Goal: Transaction & Acquisition: Purchase product/service

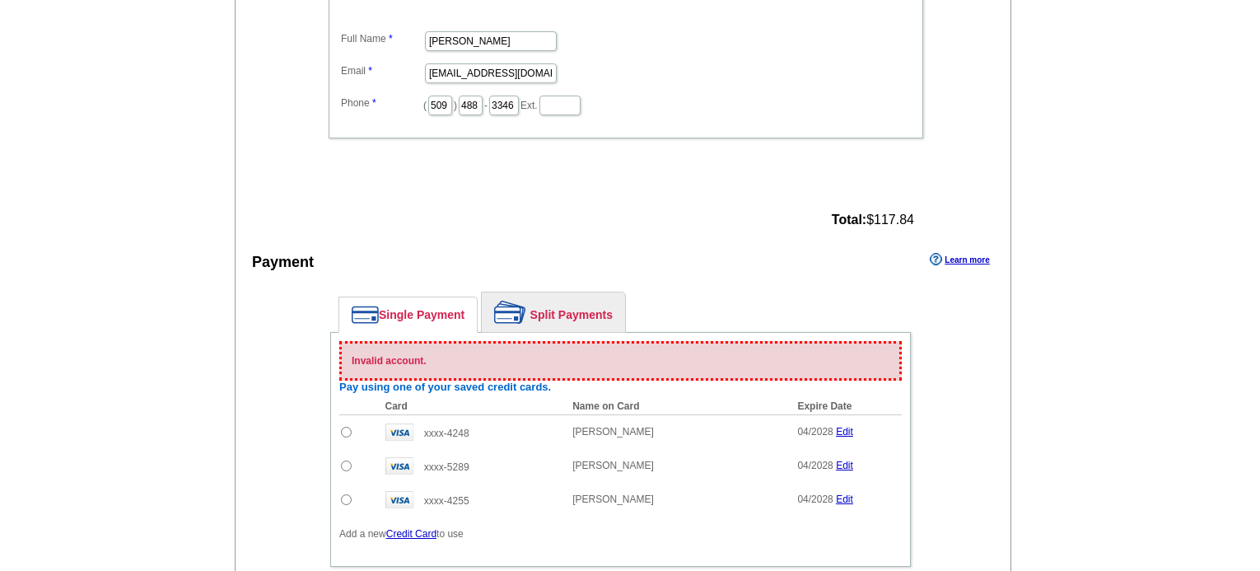
scroll to position [906, 0]
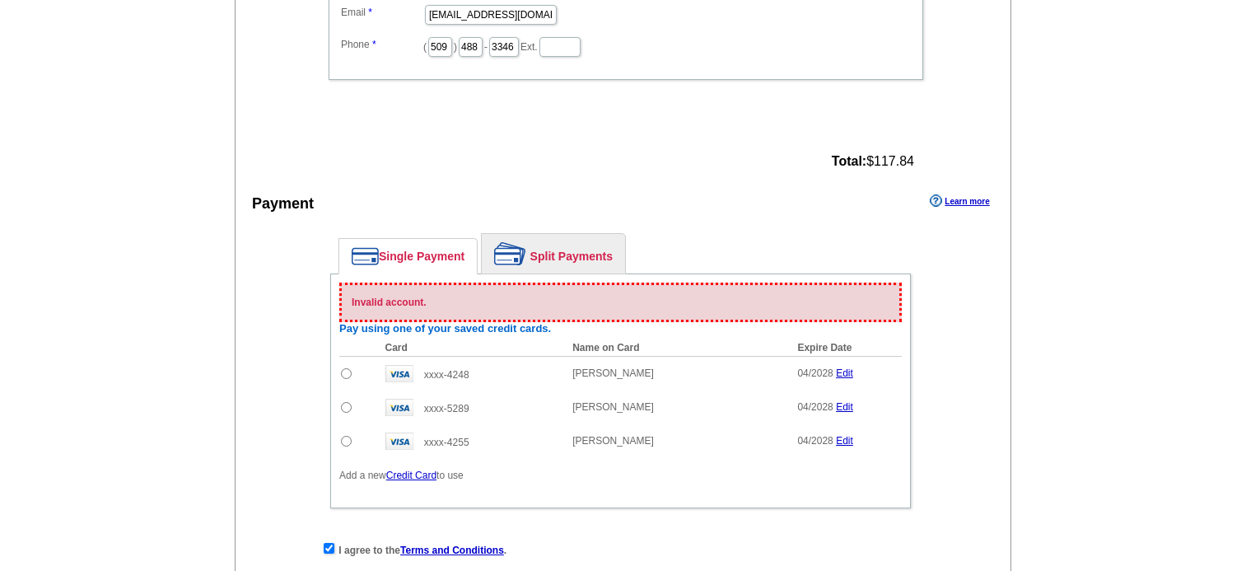
click at [506, 290] on div "Invalid account." at bounding box center [620, 302] width 562 height 40
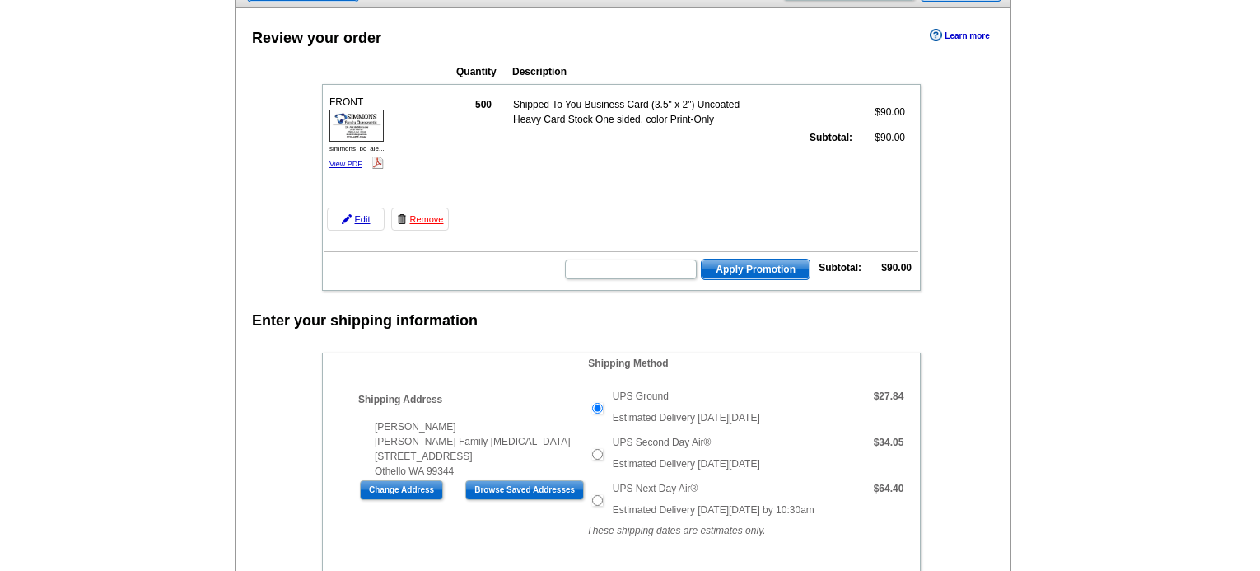
scroll to position [0, 0]
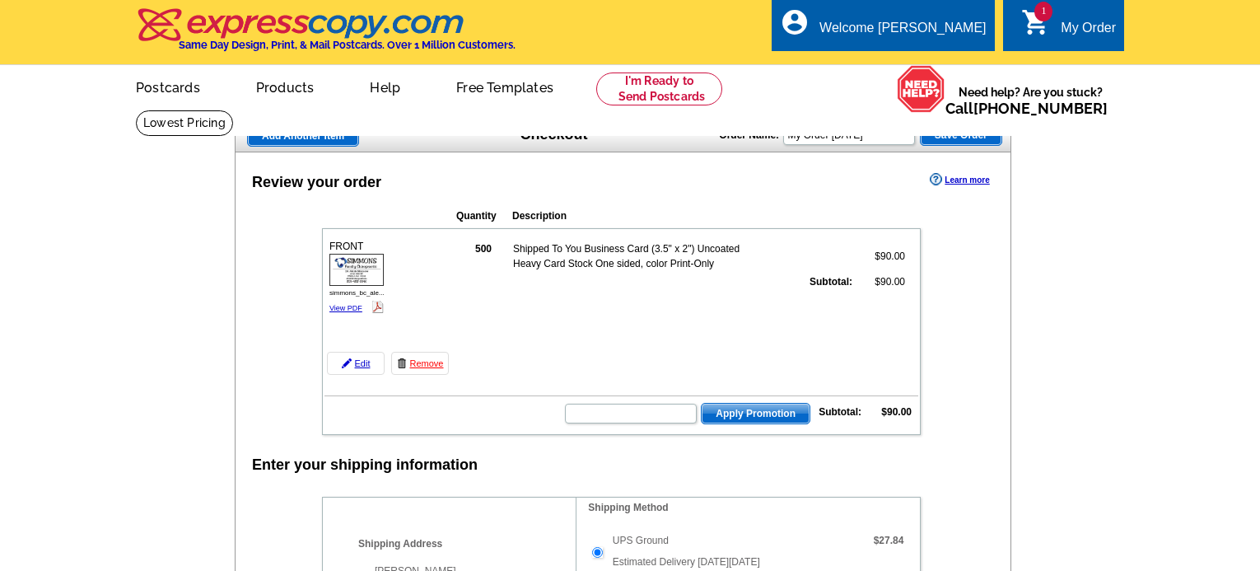
click at [1030, 18] on icon "shopping_cart" at bounding box center [1036, 22] width 30 height 30
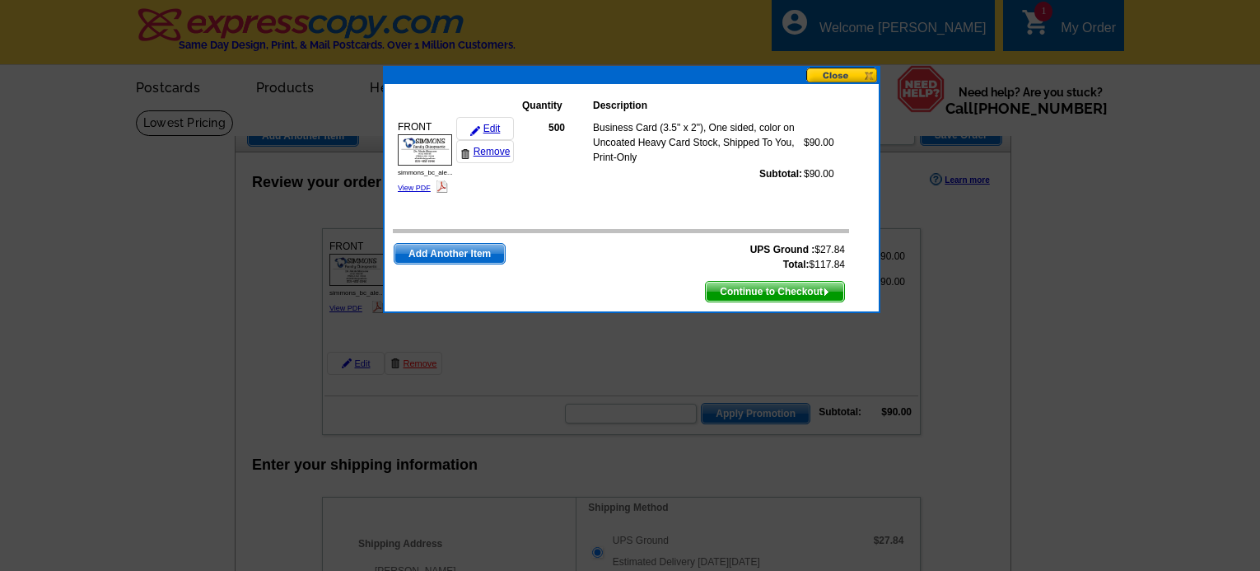
click at [700, 39] on div at bounding box center [630, 285] width 1260 height 571
click at [838, 73] on button at bounding box center [842, 76] width 72 height 16
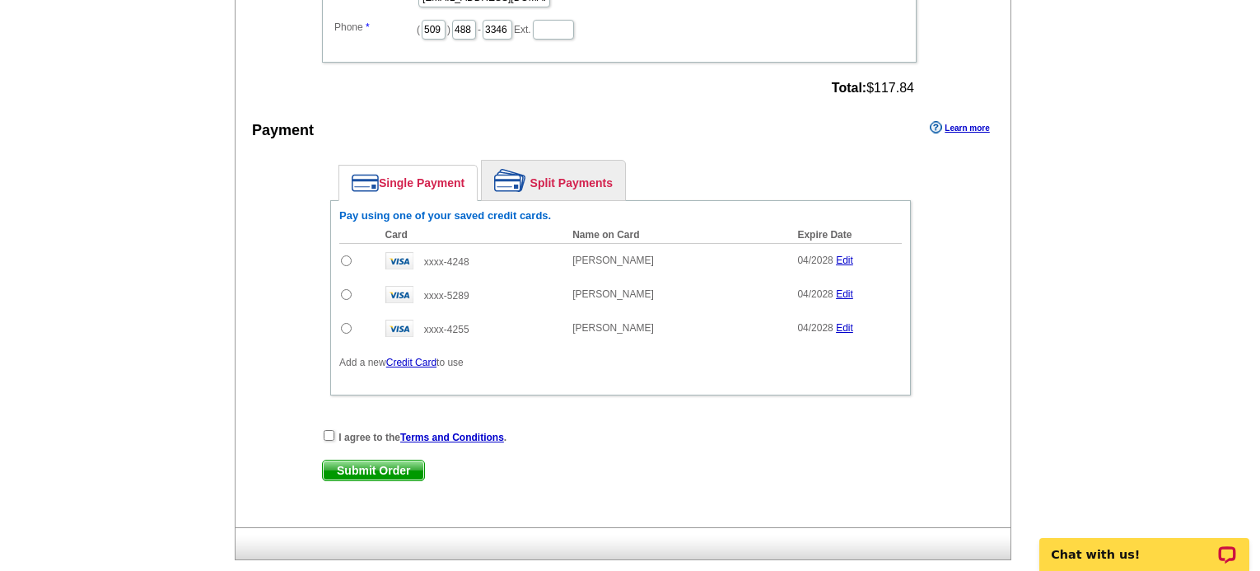
scroll to position [906, 0]
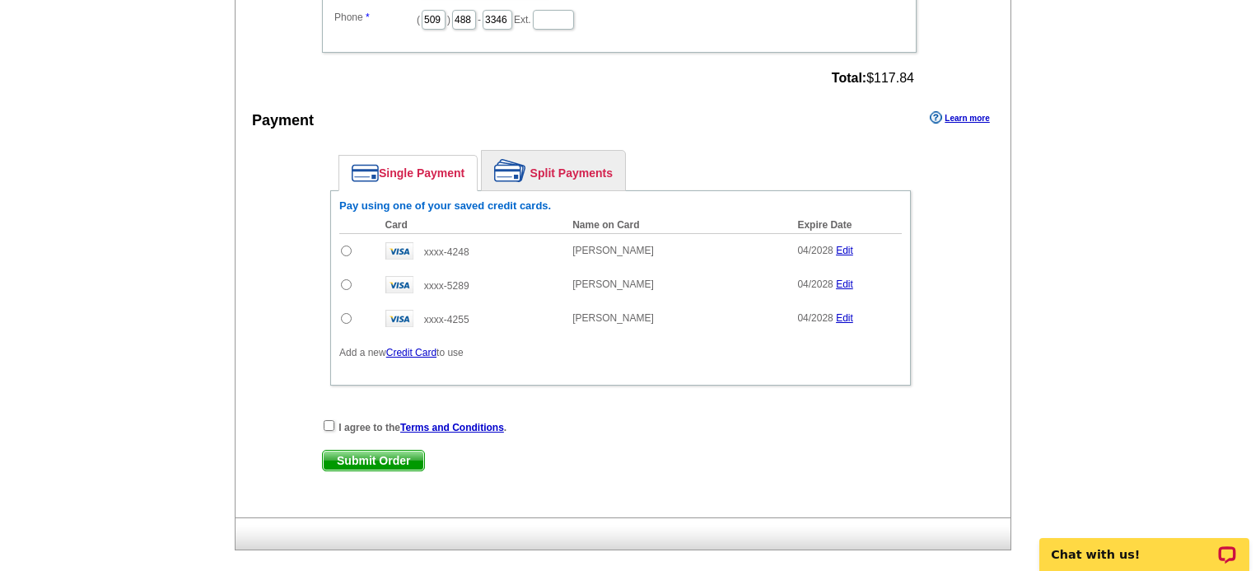
click at [982, 301] on div "Enter your contact information Learn more Who May We Contact If Needed? Full Na…" at bounding box center [623, 178] width 775 height 678
click at [845, 320] on link "Edit" at bounding box center [844, 318] width 17 height 12
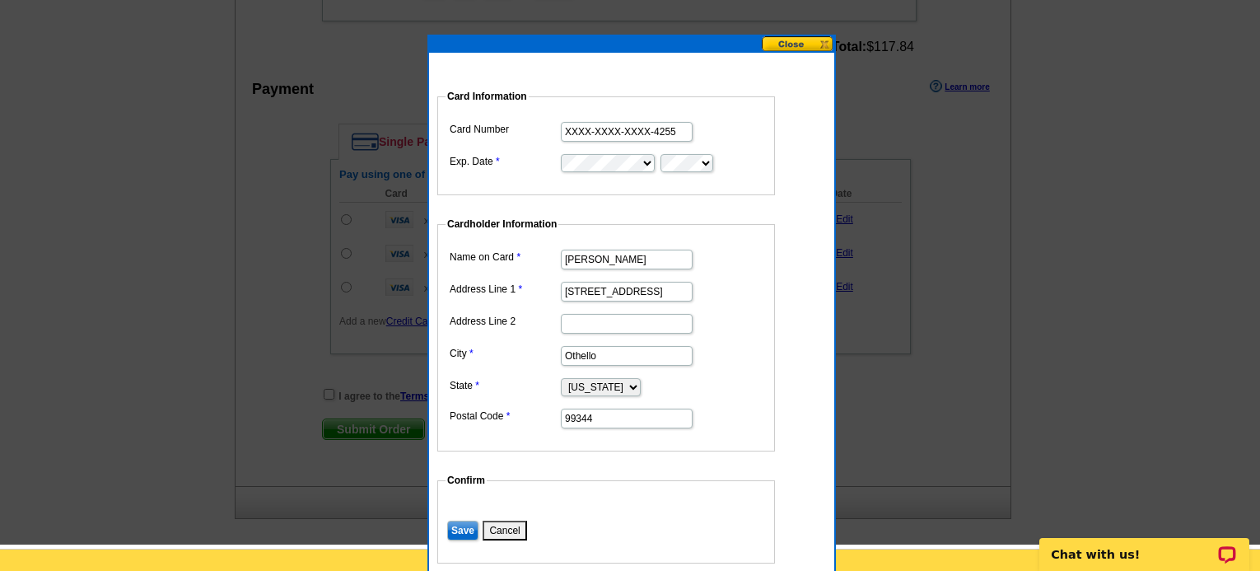
scroll to position [988, 0]
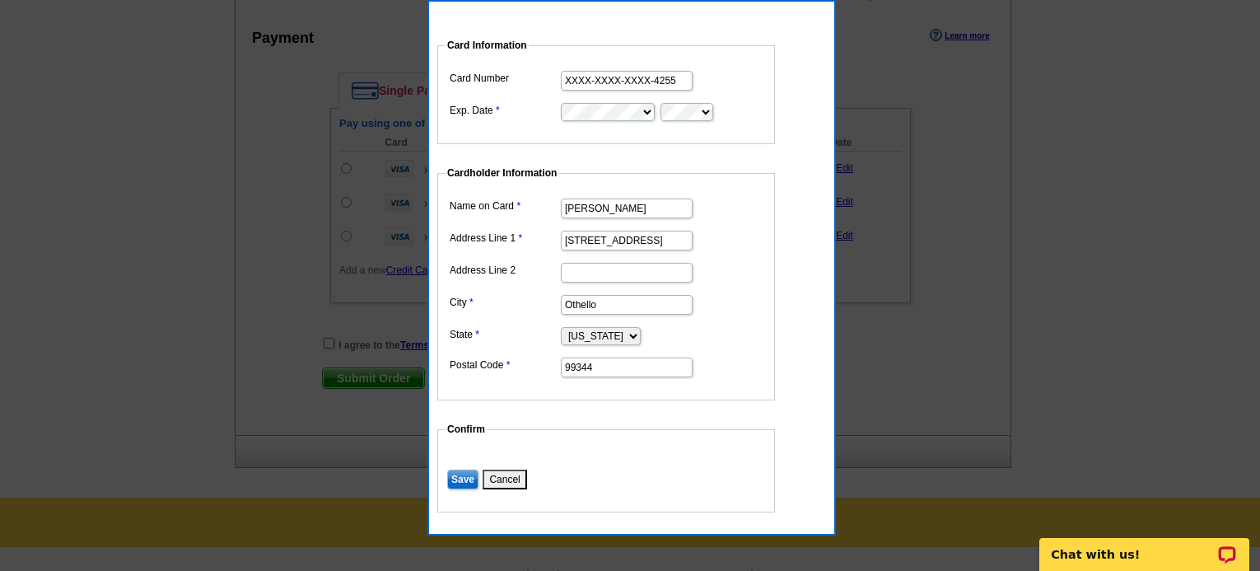
click at [519, 483] on button "Cancel" at bounding box center [505, 479] width 44 height 20
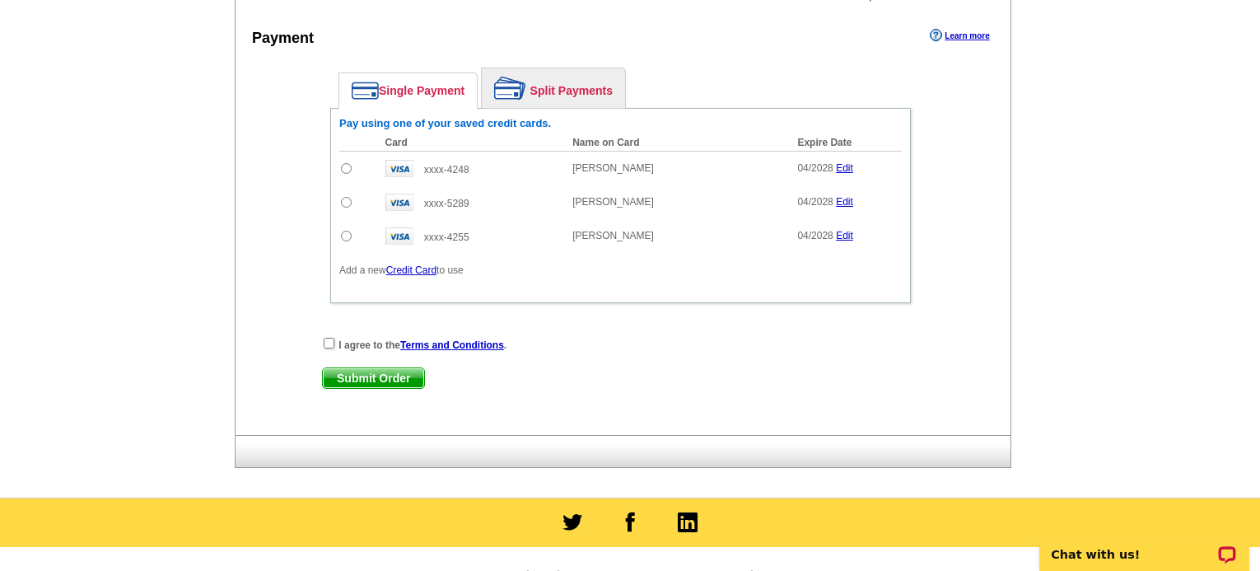
click at [344, 238] on input "radio" at bounding box center [346, 236] width 11 height 11
radio input "true"
click at [345, 162] on td at bounding box center [358, 168] width 38 height 35
click at [344, 174] on input "radio" at bounding box center [346, 168] width 11 height 11
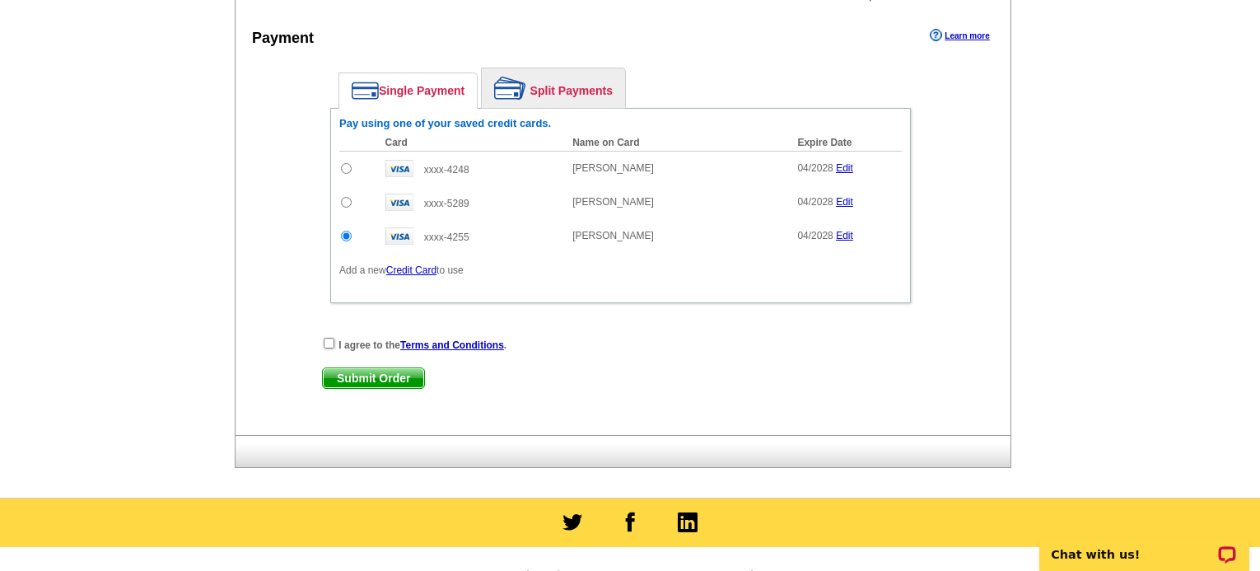
radio input "true"
click at [347, 204] on input "radio" at bounding box center [346, 202] width 11 height 11
radio input "true"
drag, startPoint x: 953, startPoint y: 329, endPoint x: 816, endPoint y: 327, distance: 136.7
click at [953, 329] on div "Enter your contact information Learn more Who May We Contact If Needed? Full Na…" at bounding box center [623, 96] width 775 height 678
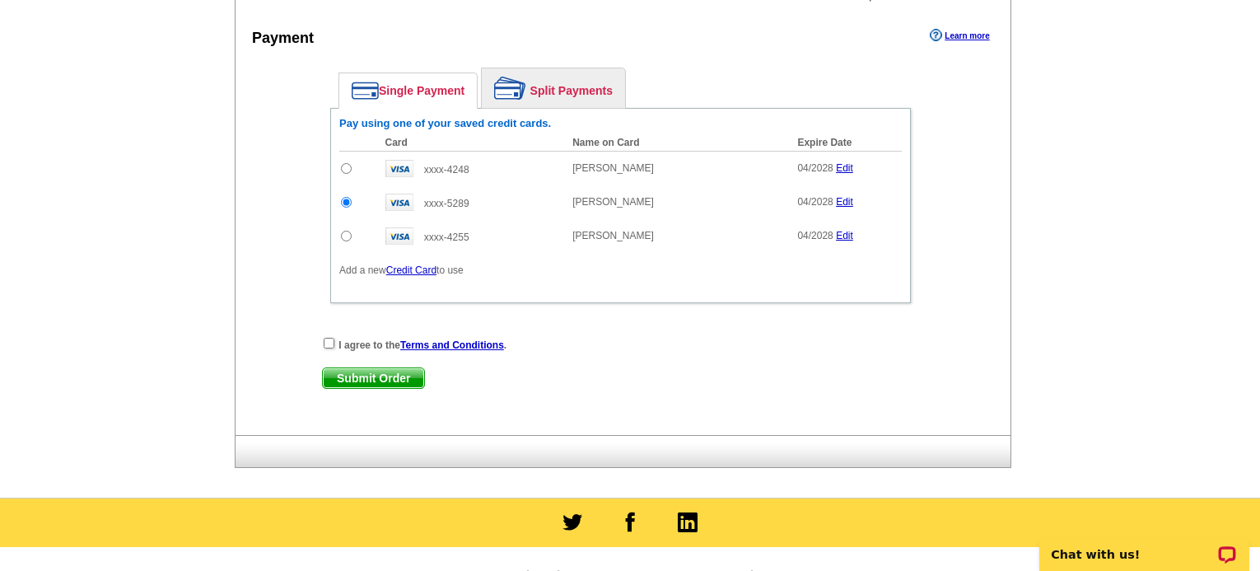
click at [846, 202] on link "Edit" at bounding box center [844, 202] width 17 height 12
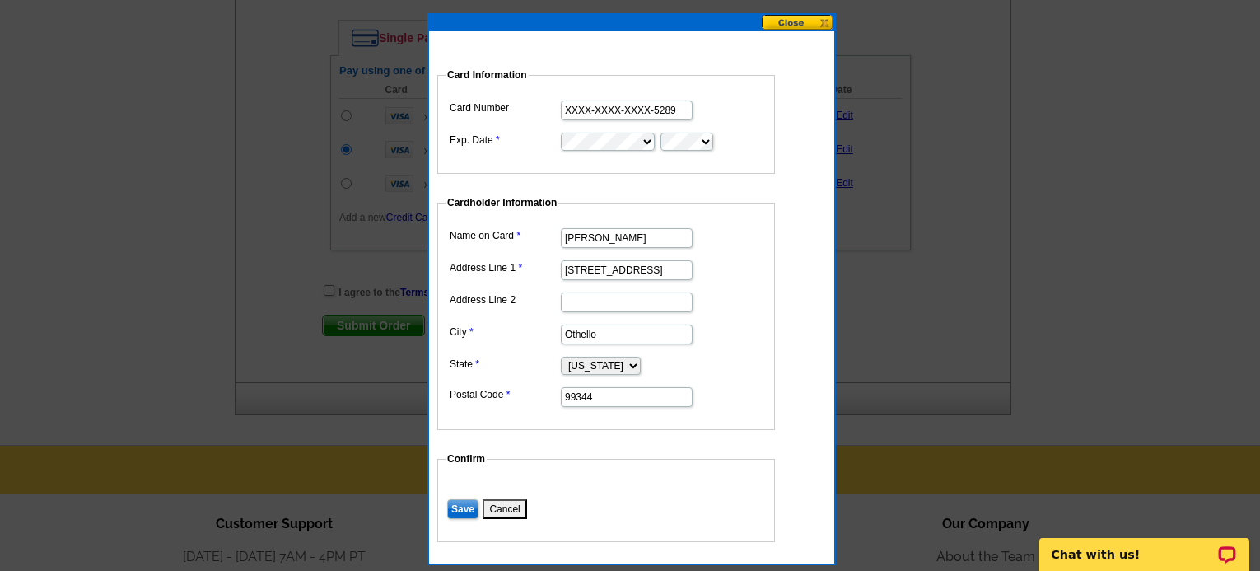
scroll to position [1071, 0]
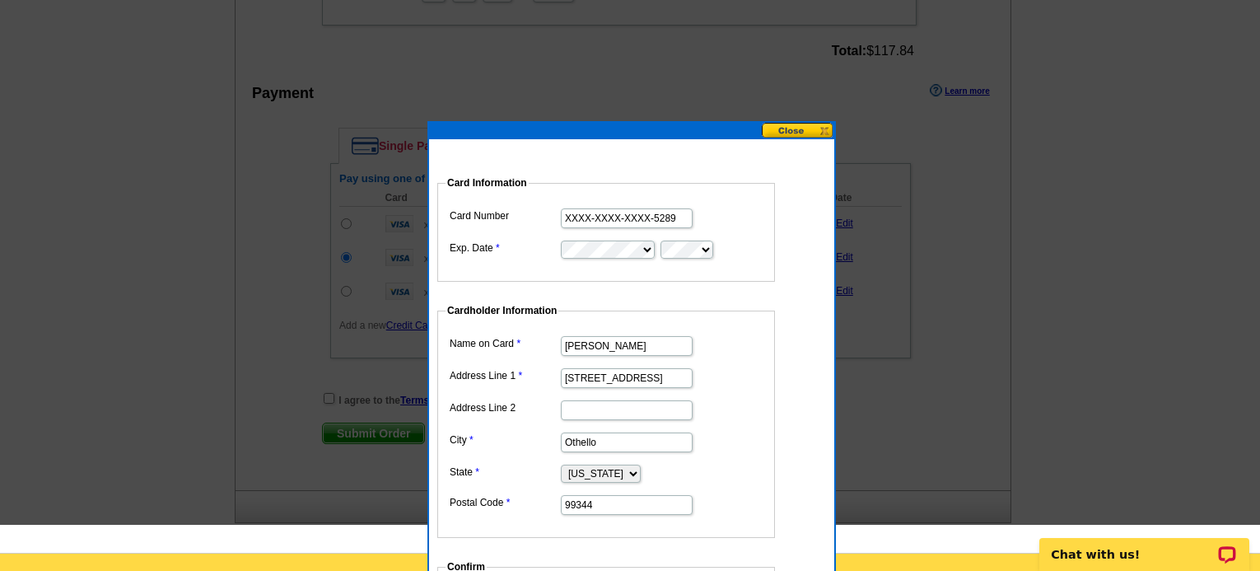
scroll to position [741, 0]
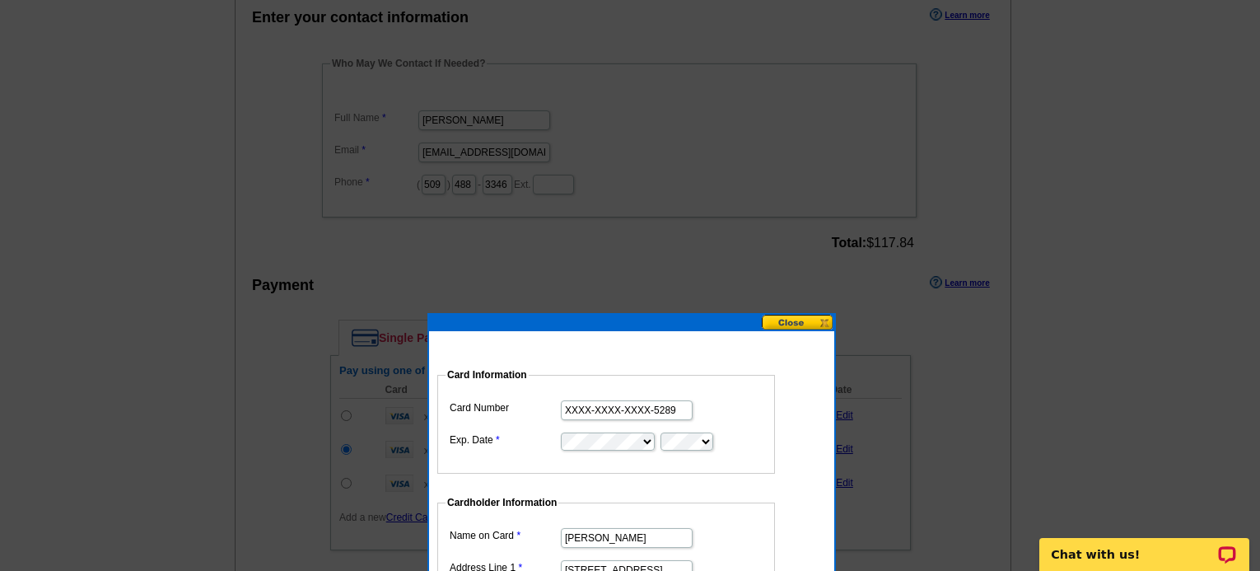
click at [809, 322] on button at bounding box center [798, 323] width 72 height 16
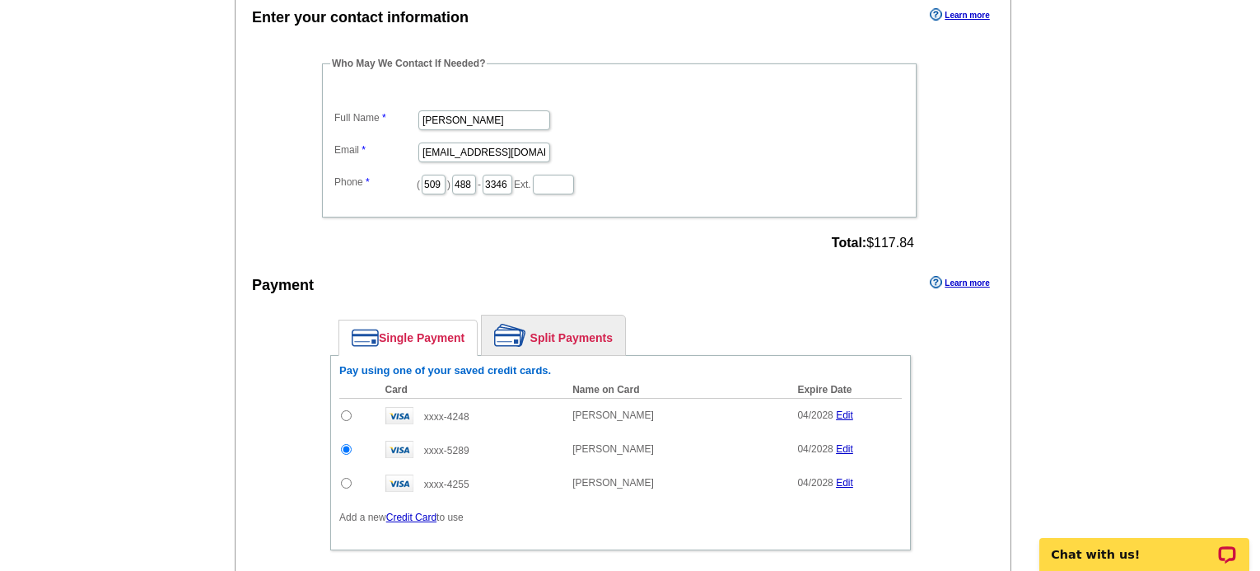
scroll to position [823, 0]
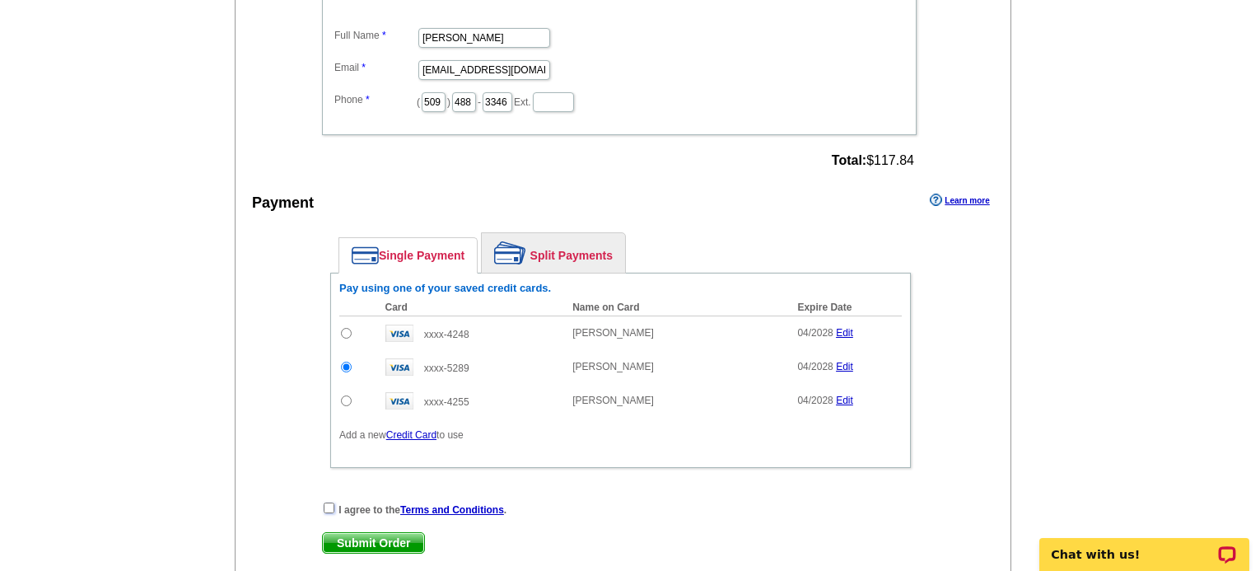
click at [331, 513] on input "checkbox" at bounding box center [329, 507] width 11 height 11
checkbox input "true"
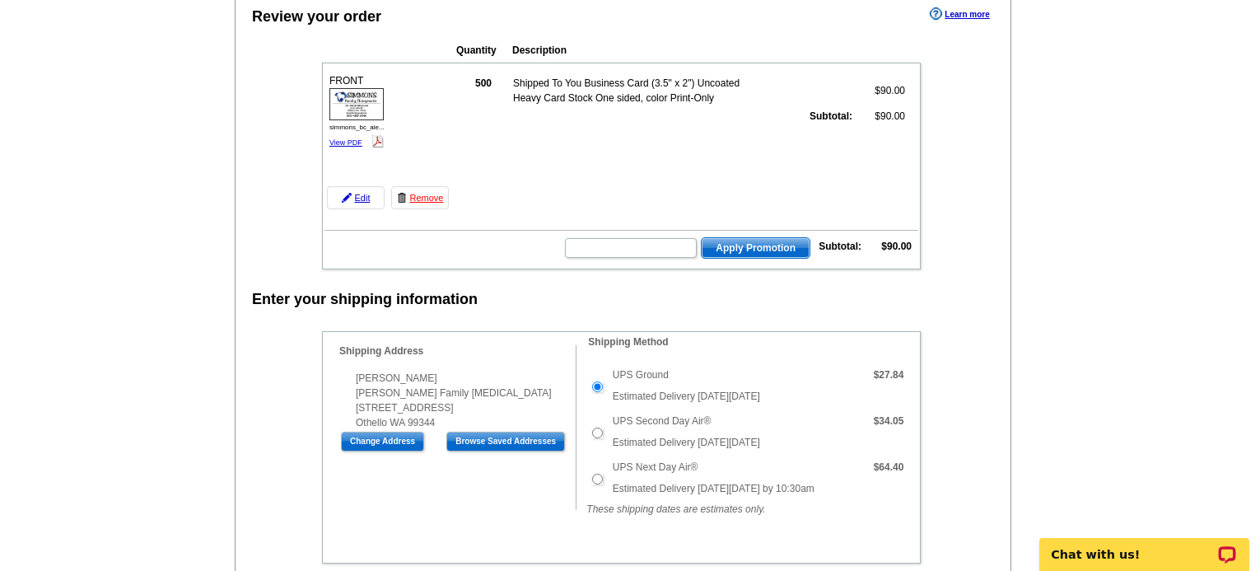
scroll to position [165, 0]
click at [380, 144] on img at bounding box center [377, 142] width 12 height 12
click at [345, 144] on link "View PDF" at bounding box center [345, 143] width 33 height 8
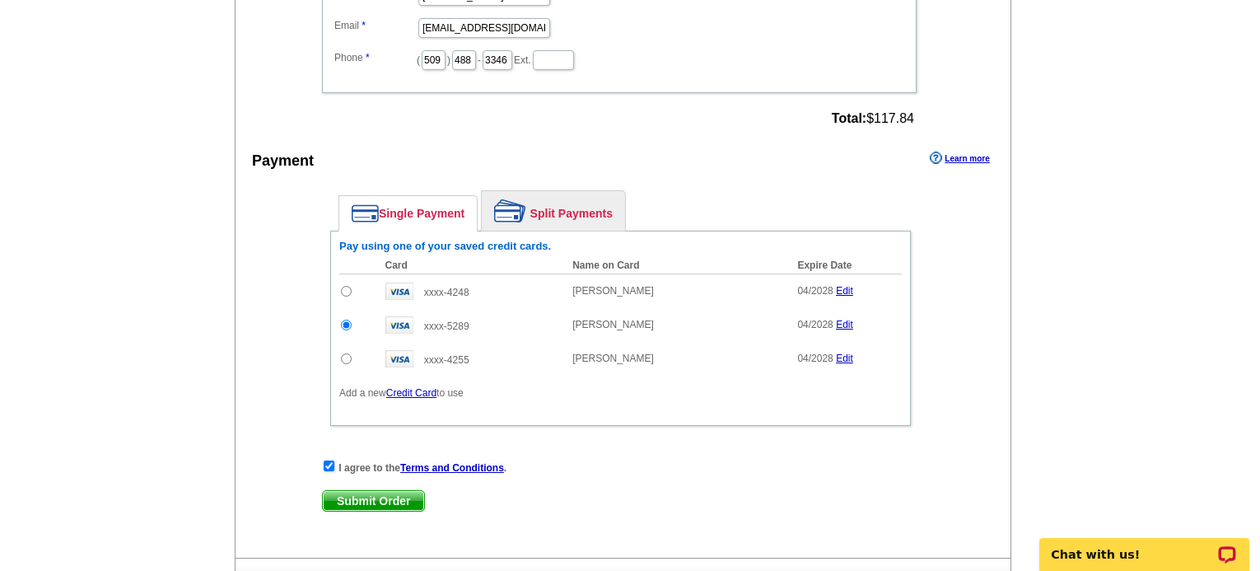
scroll to position [906, 0]
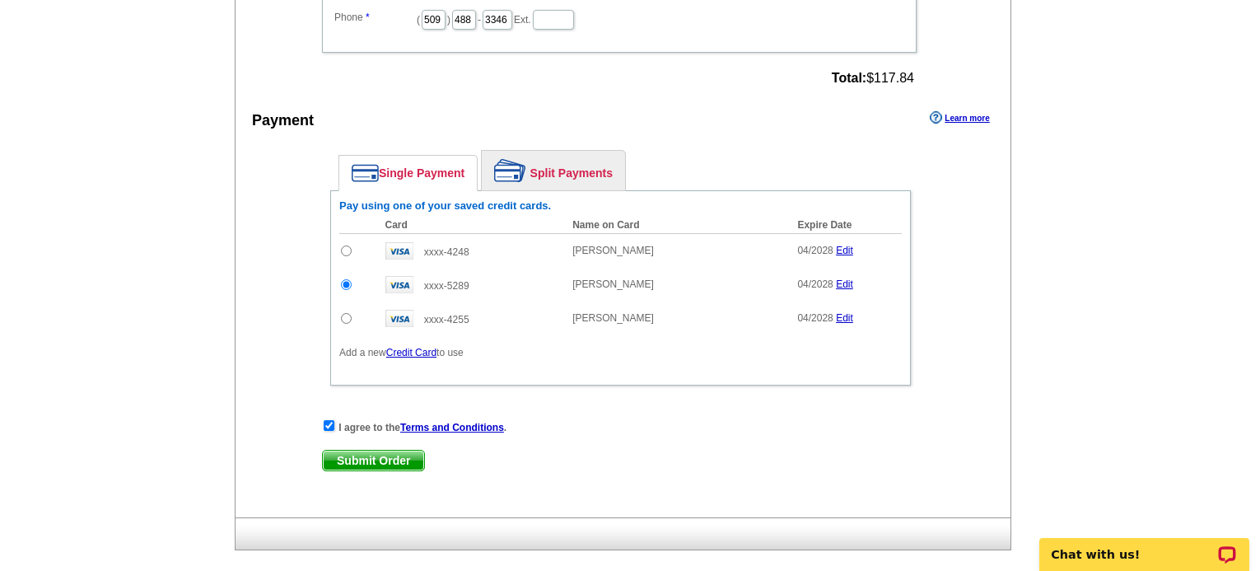
click at [357, 464] on span "Submit Order" at bounding box center [373, 460] width 101 height 20
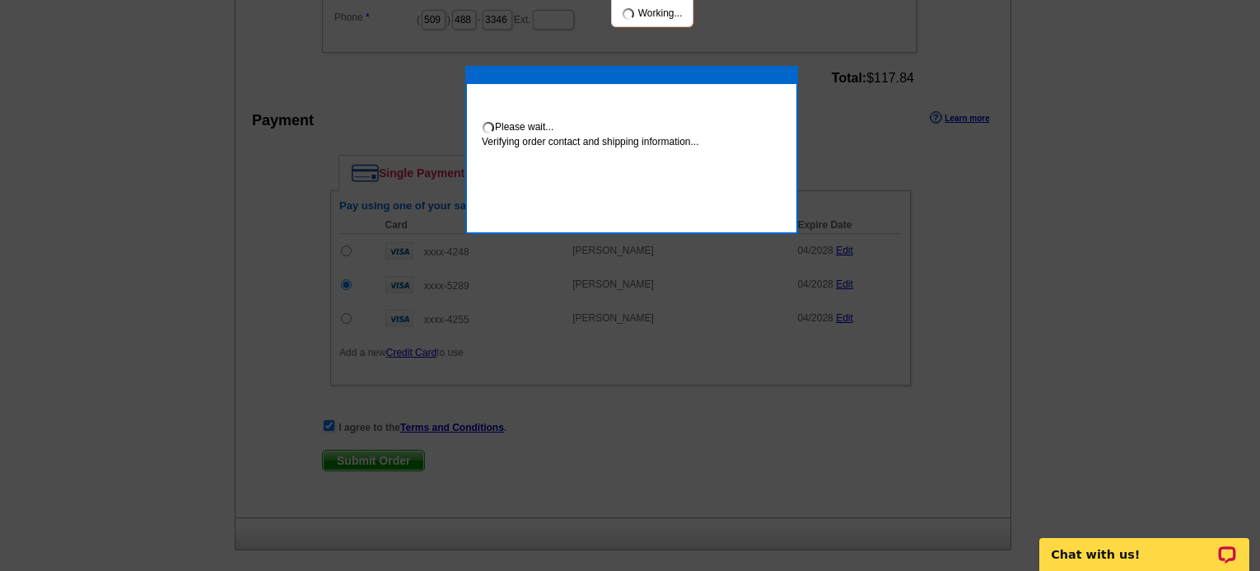
scroll to position [899, 0]
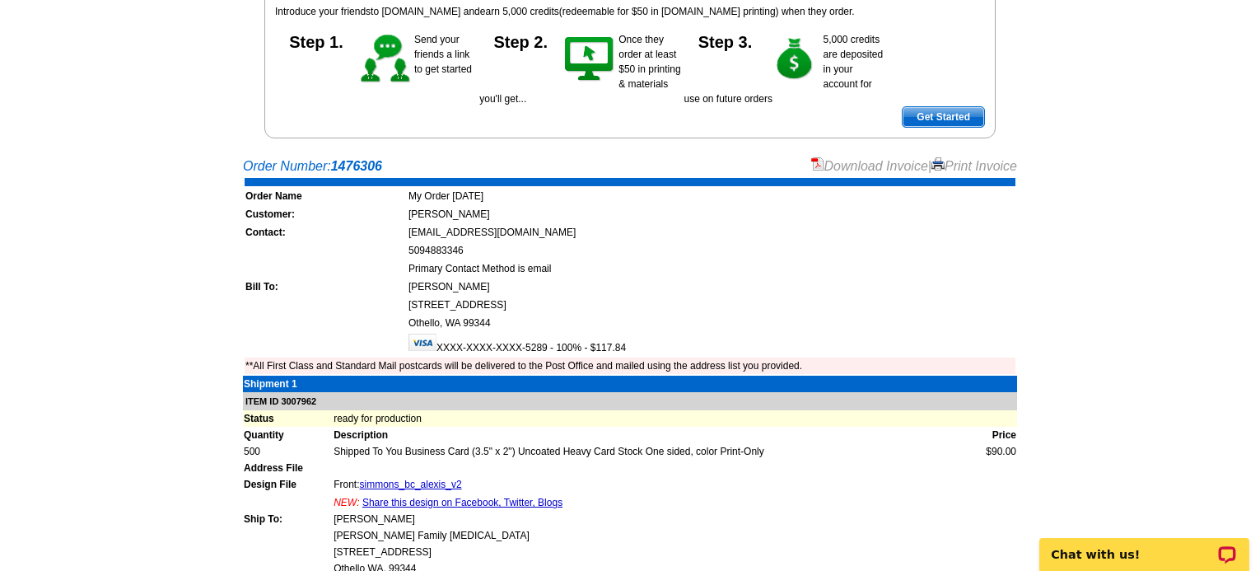
scroll to position [82, 0]
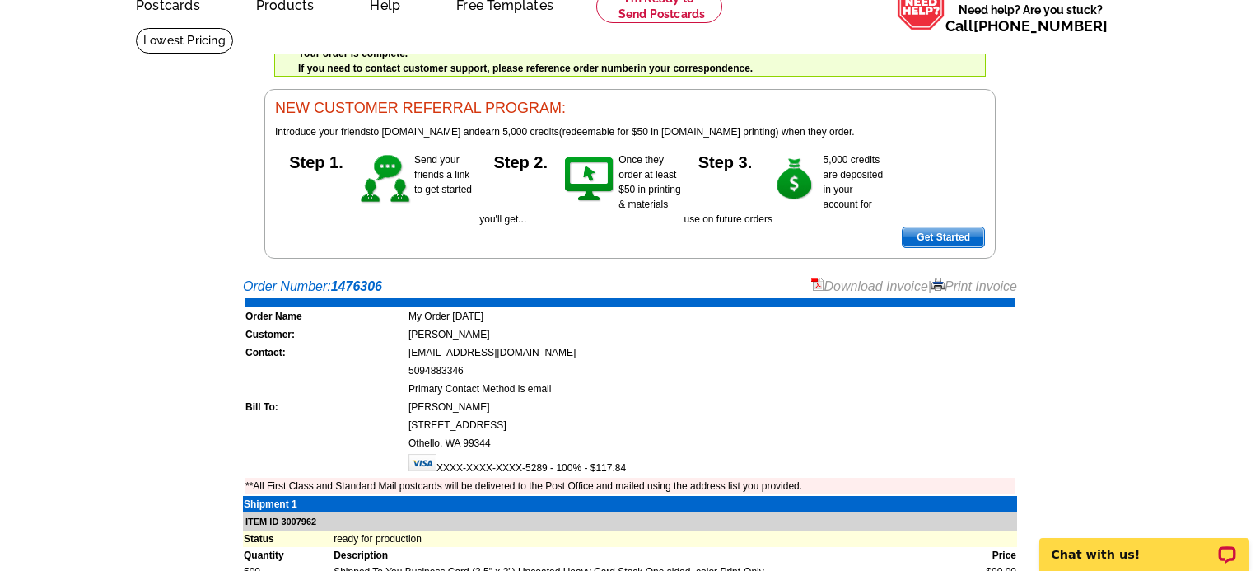
click at [973, 285] on link "Print Invoice" at bounding box center [974, 286] width 86 height 14
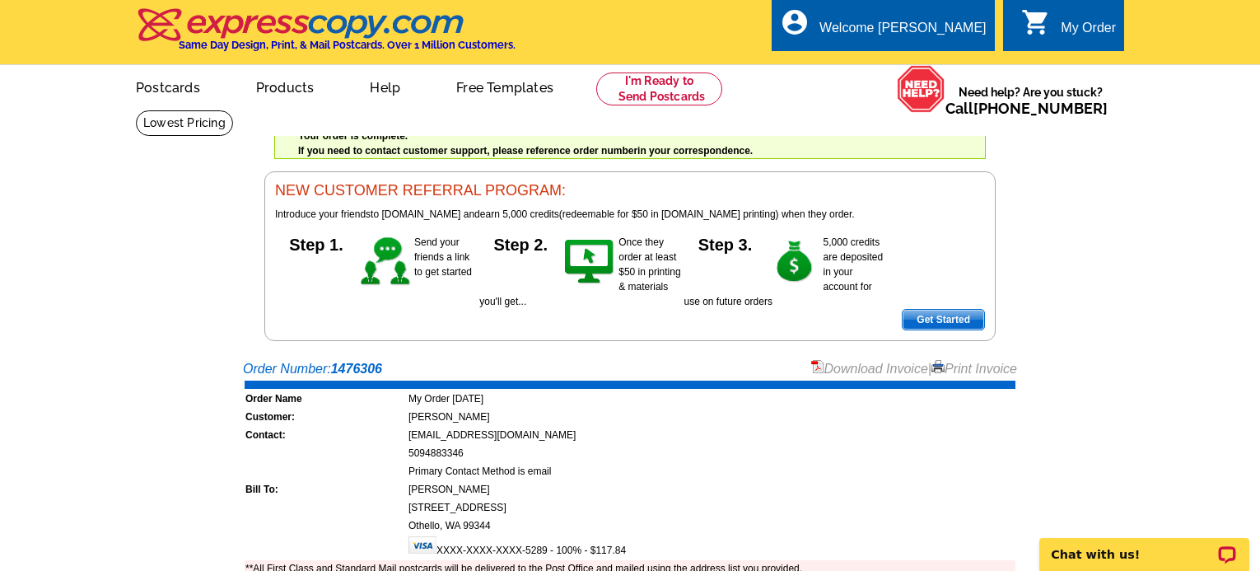
click at [868, 479] on td "Primary Contact Method is email" at bounding box center [712, 471] width 608 height 16
